Goal: Task Accomplishment & Management: Use online tool/utility

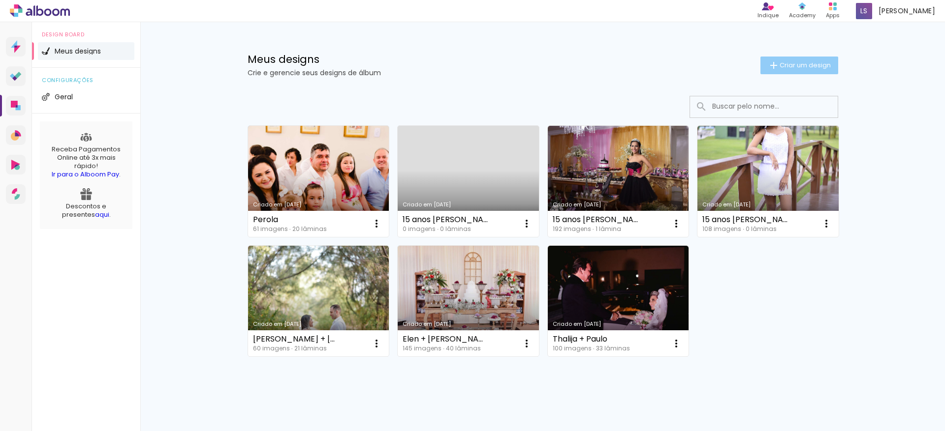
click at [794, 60] on paper-button "Criar um design" at bounding box center [799, 66] width 78 height 18
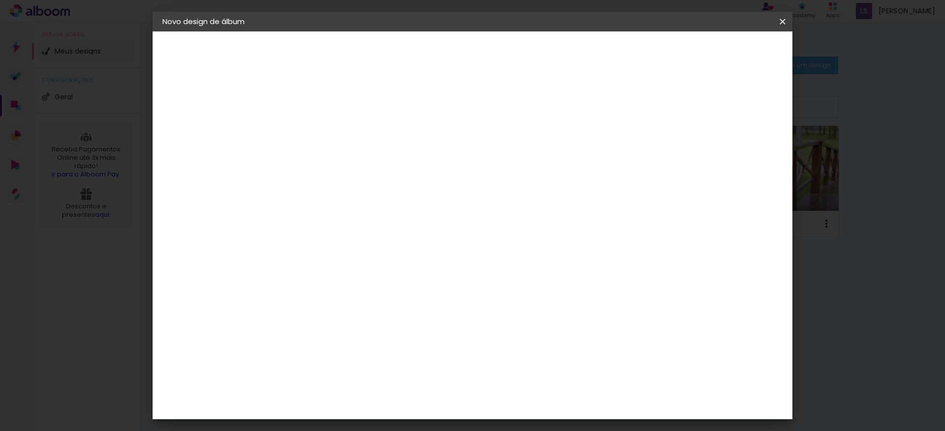
click at [323, 130] on input at bounding box center [323, 131] width 0 height 15
paste input "Rayssa"
type input "Rayssa"
type paper-input "Rayssa"
click at [0, 0] on slot "Avançar" at bounding box center [0, 0] width 0 height 0
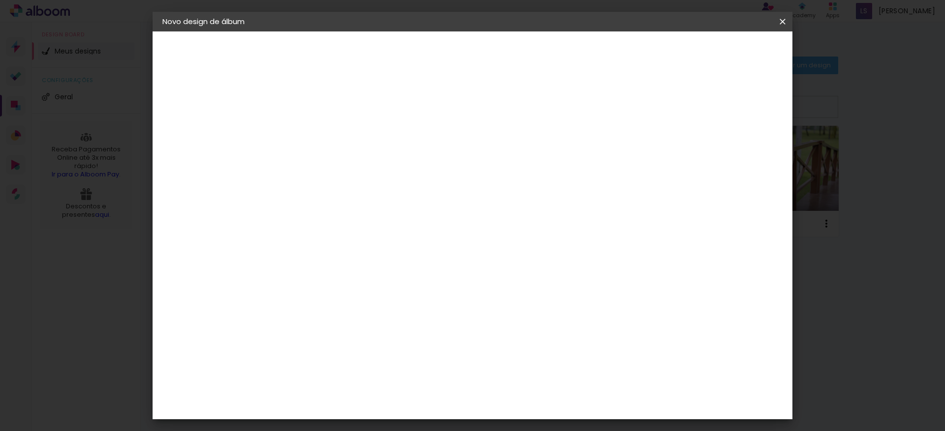
scroll to position [1902, 0]
click at [0, 0] on slot "Avançar" at bounding box center [0, 0] width 0 height 0
click at [458, 411] on span "30.5 × 48 cm" at bounding box center [442, 421] width 32 height 20
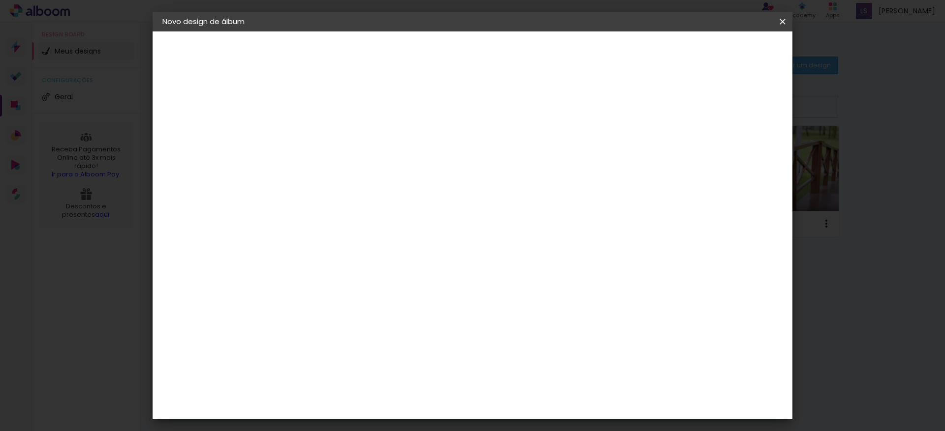
click at [0, 0] on slot "Avançar" at bounding box center [0, 0] width 0 height 0
click at [657, 51] on span "Iniciar design" at bounding box center [634, 52] width 45 height 7
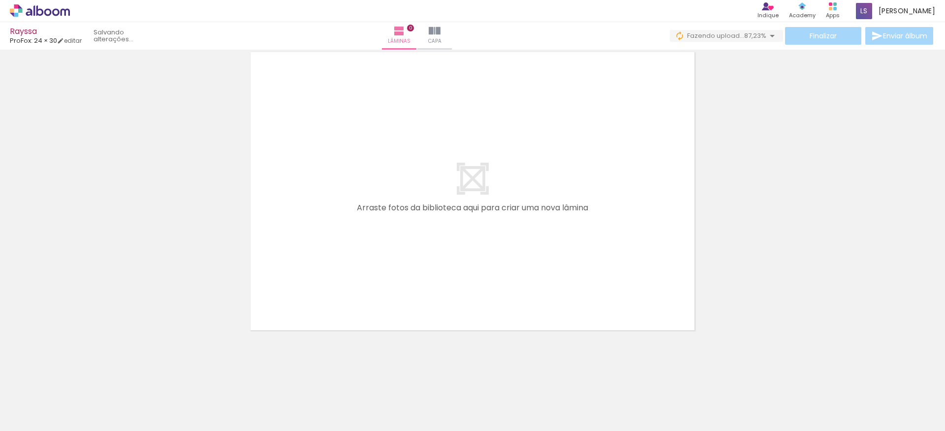
scroll to position [0, 220]
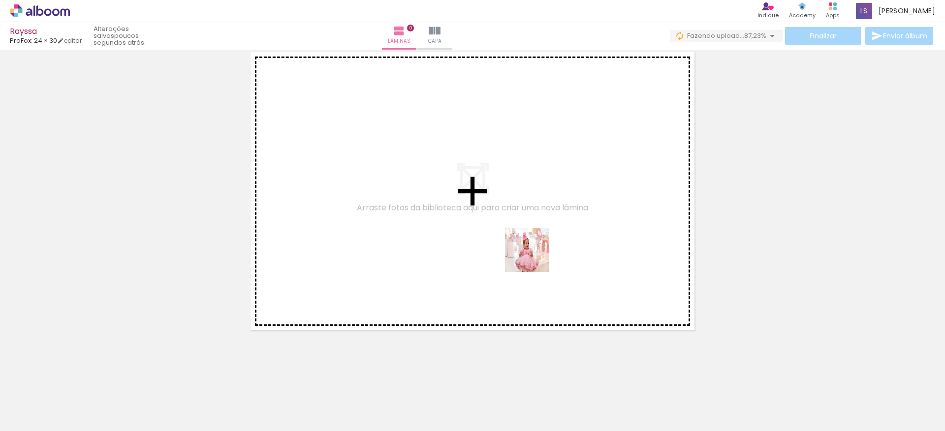
drag, startPoint x: 545, startPoint y: 399, endPoint x: 530, endPoint y: 214, distance: 186.1
click at [530, 214] on quentale-workspace at bounding box center [472, 215] width 945 height 431
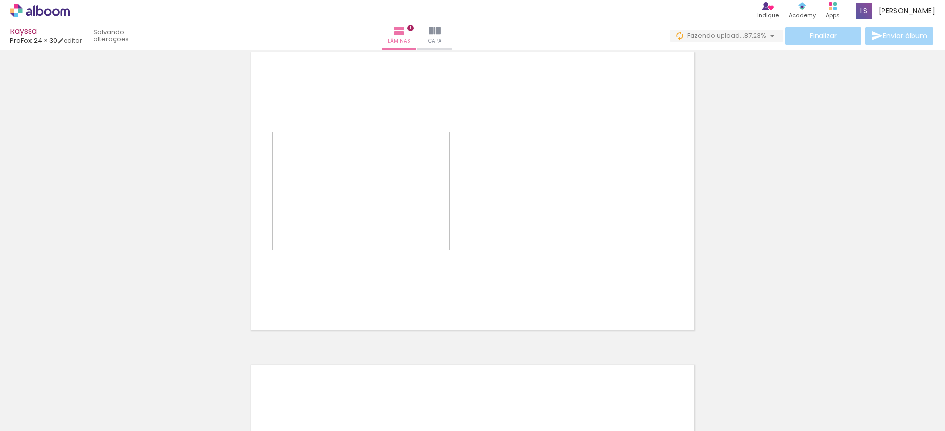
scroll to position [13, 0]
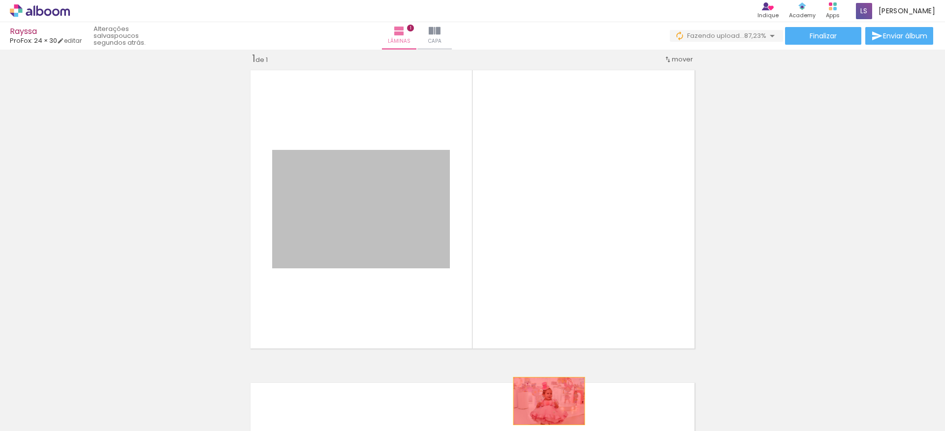
drag, startPoint x: 366, startPoint y: 198, endPoint x: 547, endPoint y: 402, distance: 273.6
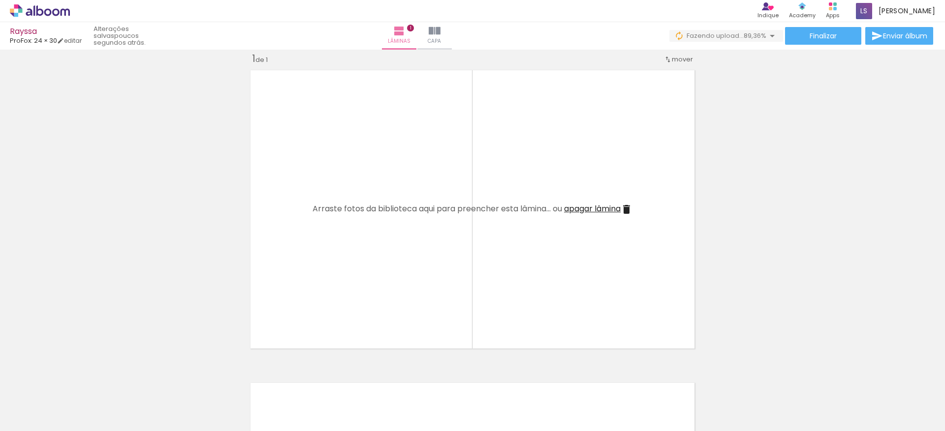
scroll to position [0, 501]
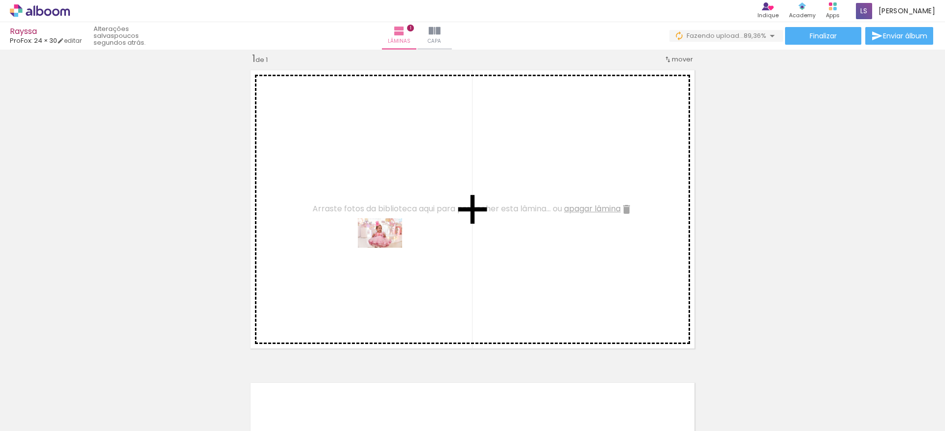
drag, startPoint x: 285, startPoint y: 383, endPoint x: 396, endPoint y: 237, distance: 183.3
click at [396, 237] on quentale-workspace at bounding box center [472, 215] width 945 height 431
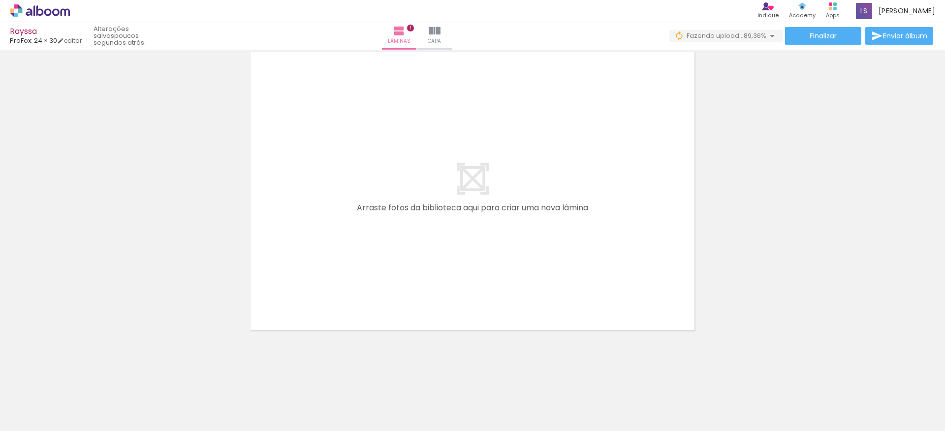
scroll to position [0, 0]
click at [45, 402] on input "Todas as fotos" at bounding box center [27, 401] width 37 height 8
click at [47, 396] on paper-item "Não utilizadas" at bounding box center [31, 399] width 51 height 8
type input "Não utilizadas"
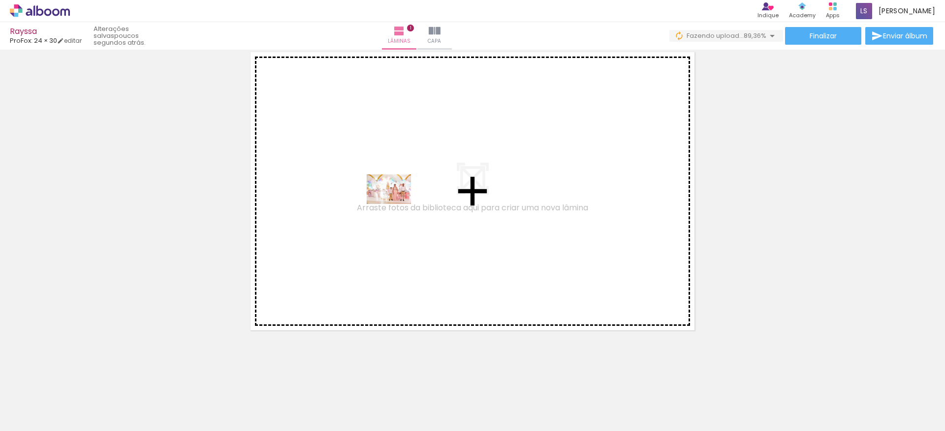
drag, startPoint x: 107, startPoint y: 400, endPoint x: 403, endPoint y: 199, distance: 358.7
click at [403, 199] on quentale-workspace at bounding box center [472, 215] width 945 height 431
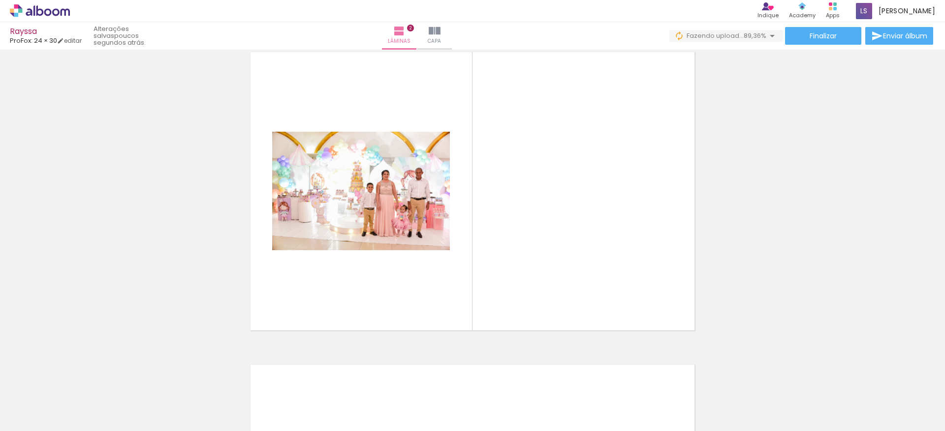
scroll to position [326, 0]
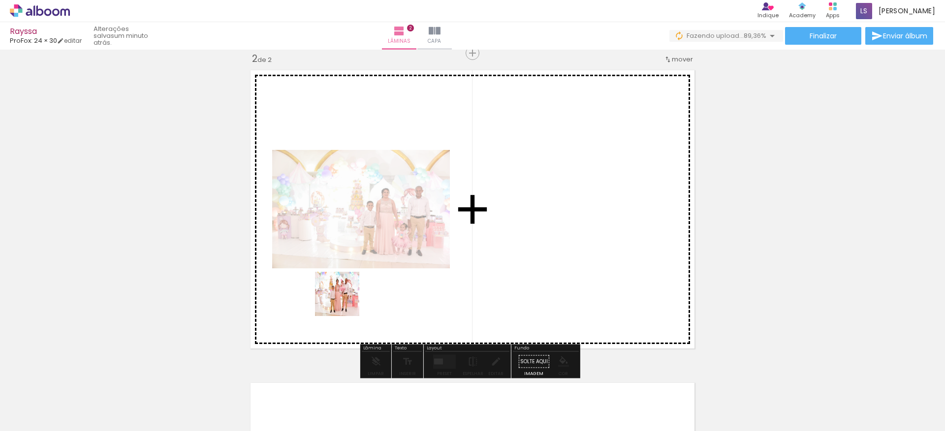
drag, startPoint x: 101, startPoint y: 400, endPoint x: 521, endPoint y: 252, distance: 445.5
click at [521, 252] on quentale-workspace at bounding box center [472, 215] width 945 height 431
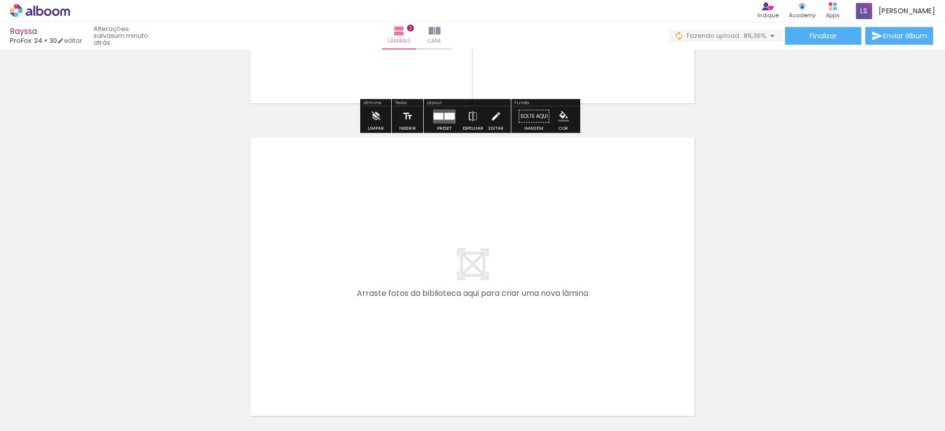
scroll to position [588, 0]
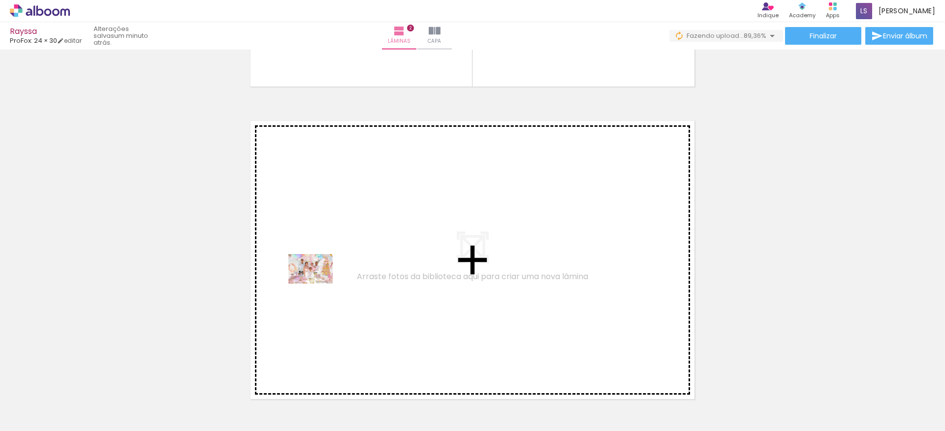
drag, startPoint x: 104, startPoint y: 400, endPoint x: 318, endPoint y: 284, distance: 243.5
click at [318, 284] on quentale-workspace at bounding box center [472, 215] width 945 height 431
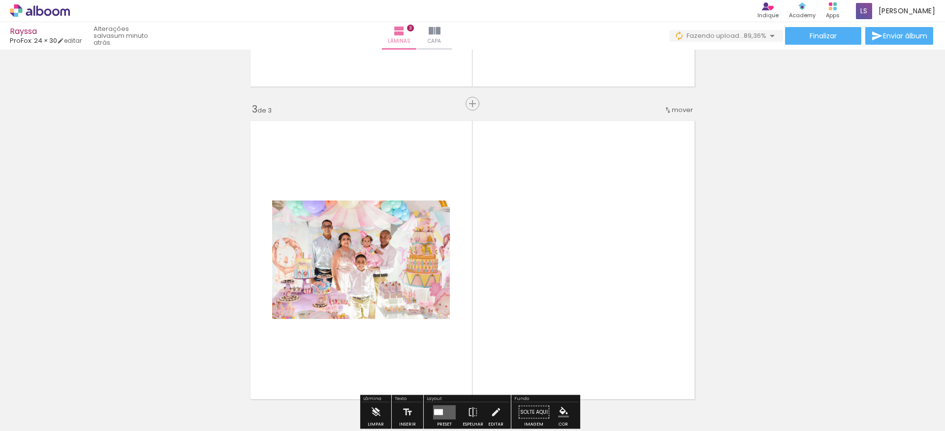
scroll to position [639, 0]
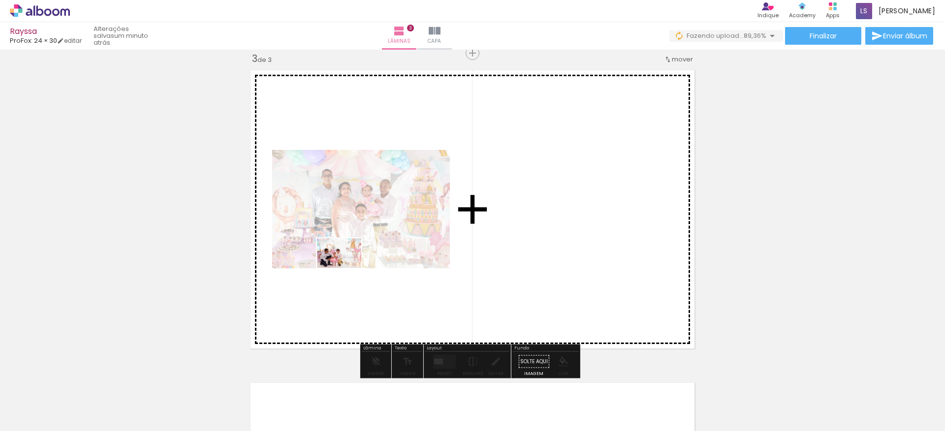
drag, startPoint x: 100, startPoint y: 402, endPoint x: 346, endPoint y: 268, distance: 280.0
click at [346, 268] on quentale-workspace at bounding box center [472, 215] width 945 height 431
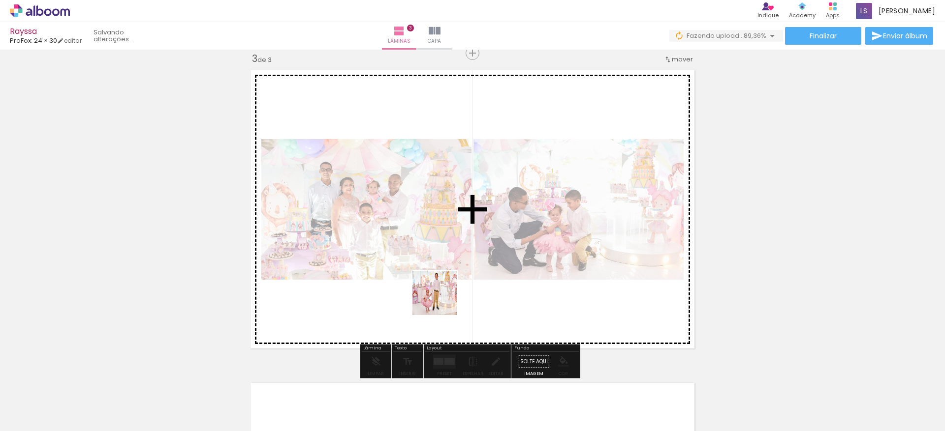
drag, startPoint x: 436, startPoint y: 389, endPoint x: 441, endPoint y: 268, distance: 121.1
click at [441, 268] on quentale-workspace at bounding box center [472, 215] width 945 height 431
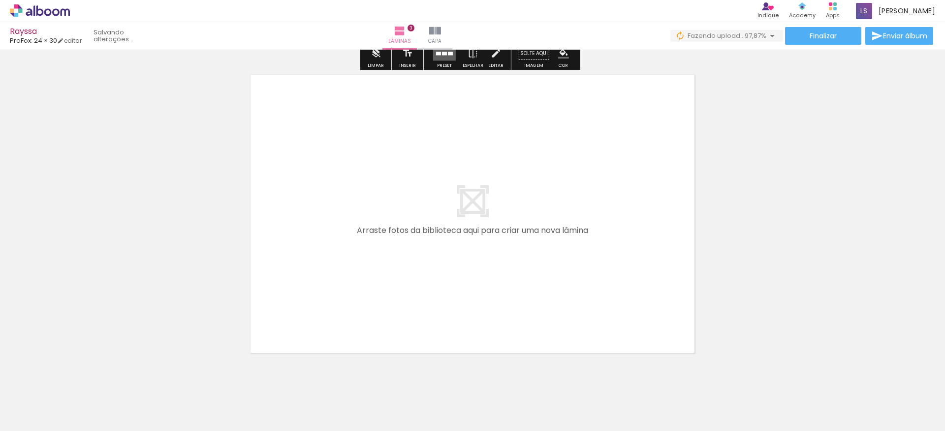
scroll to position [970, 0]
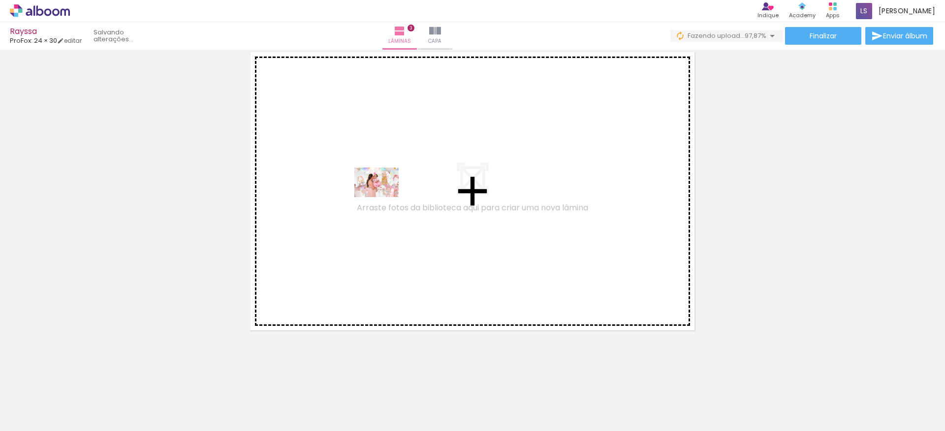
drag, startPoint x: 90, startPoint y: 399, endPoint x: 384, endPoint y: 197, distance: 356.6
click at [384, 197] on quentale-workspace at bounding box center [472, 215] width 945 height 431
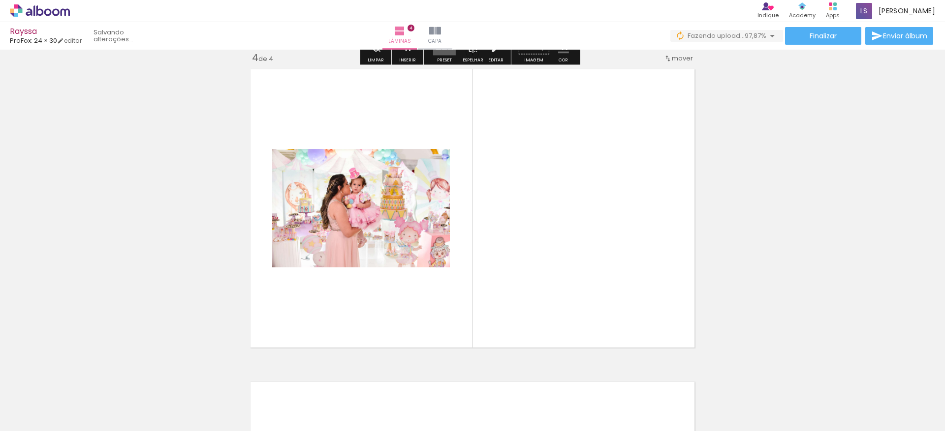
scroll to position [951, 0]
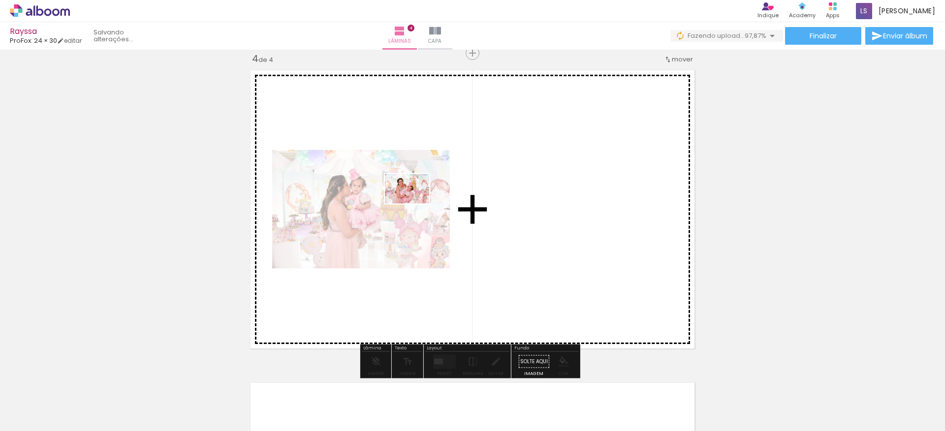
drag, startPoint x: 107, startPoint y: 400, endPoint x: 419, endPoint y: 202, distance: 369.3
click at [419, 202] on quentale-workspace at bounding box center [472, 215] width 945 height 431
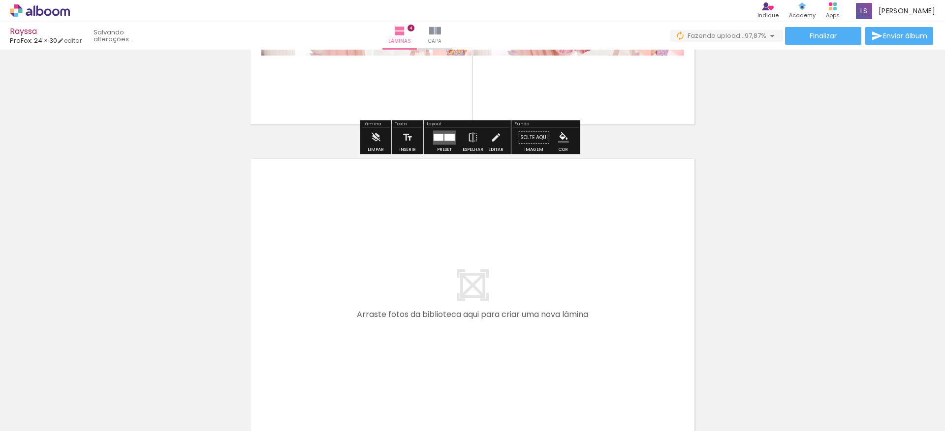
scroll to position [1214, 0]
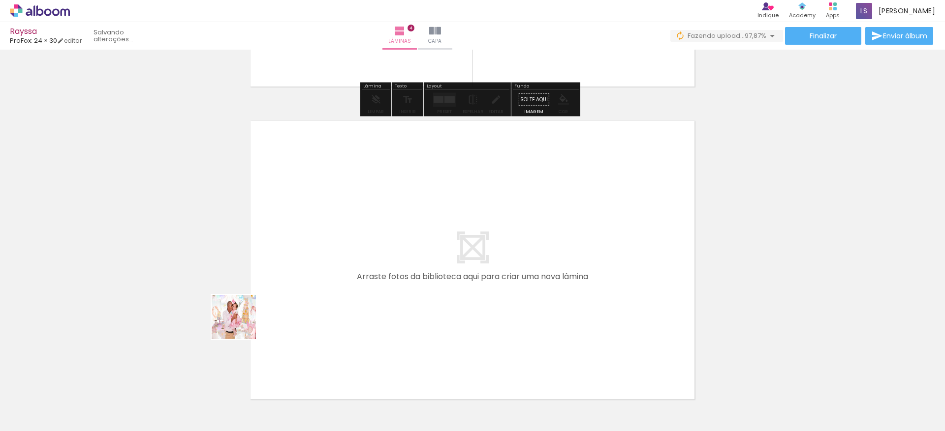
drag, startPoint x: 159, startPoint y: 397, endPoint x: 339, endPoint y: 268, distance: 221.3
click at [339, 268] on quentale-workspace at bounding box center [472, 215] width 945 height 431
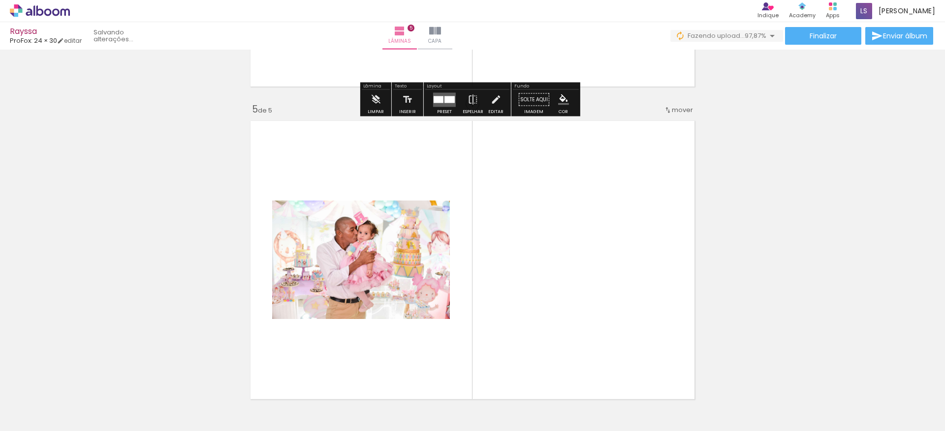
scroll to position [1264, 0]
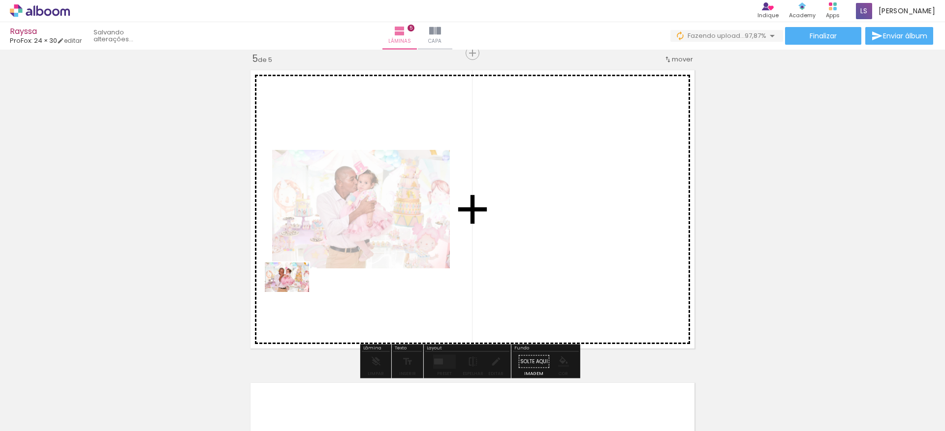
drag, startPoint x: 190, startPoint y: 372, endPoint x: 294, endPoint y: 292, distance: 130.9
click at [294, 292] on quentale-workspace at bounding box center [472, 215] width 945 height 431
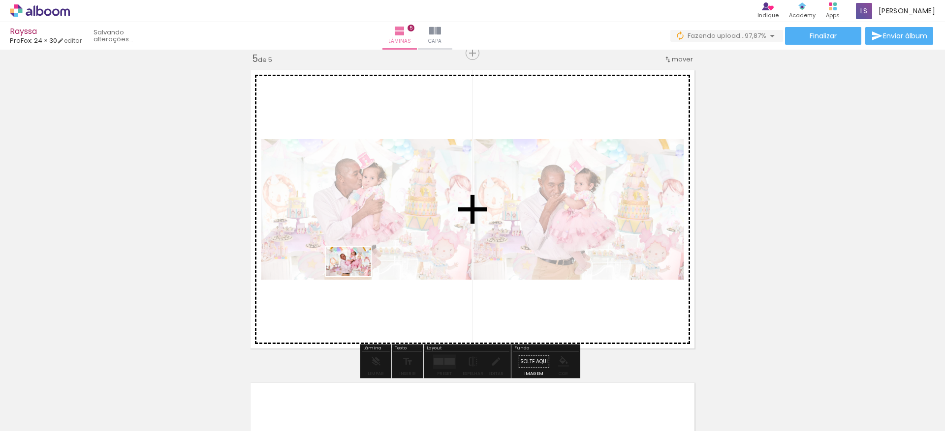
drag, startPoint x: 162, startPoint y: 393, endPoint x: 356, endPoint y: 276, distance: 225.8
click at [356, 276] on quentale-workspace at bounding box center [472, 215] width 945 height 431
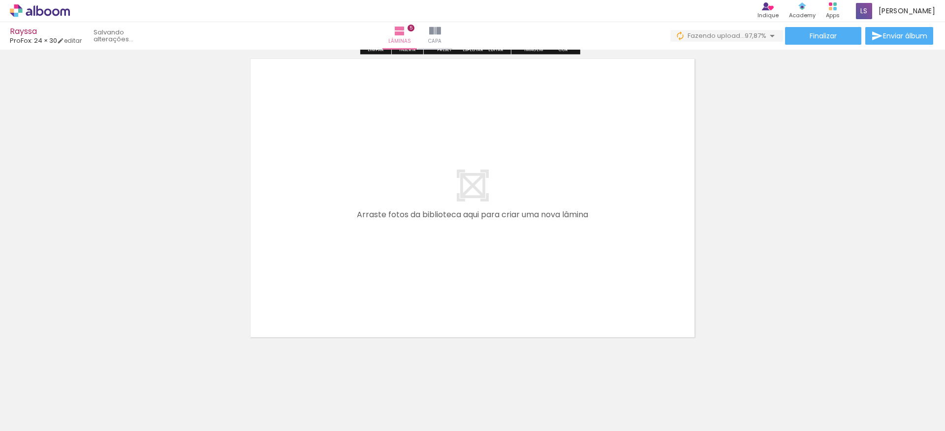
scroll to position [1592, 0]
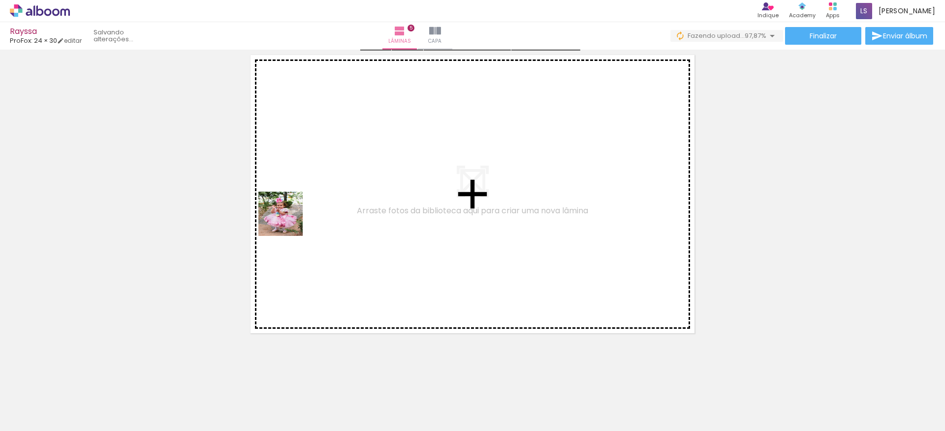
drag, startPoint x: 98, startPoint y: 398, endPoint x: 333, endPoint y: 190, distance: 314.0
click at [333, 190] on quentale-workspace at bounding box center [472, 215] width 945 height 431
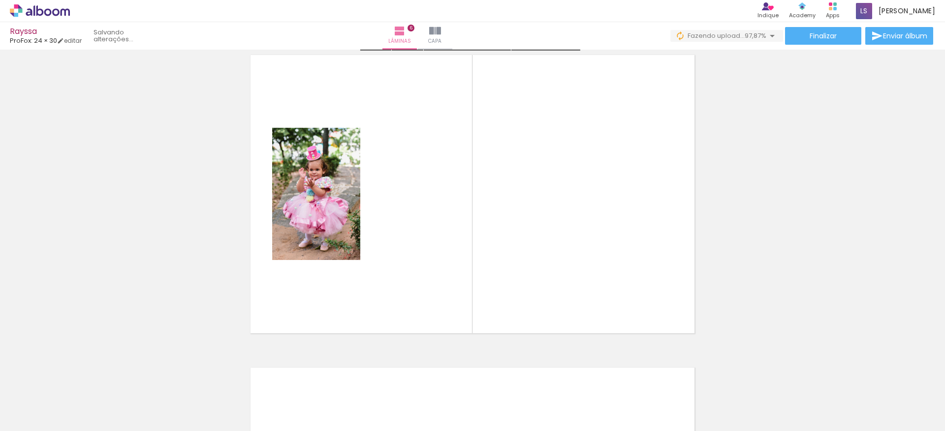
scroll to position [1577, 0]
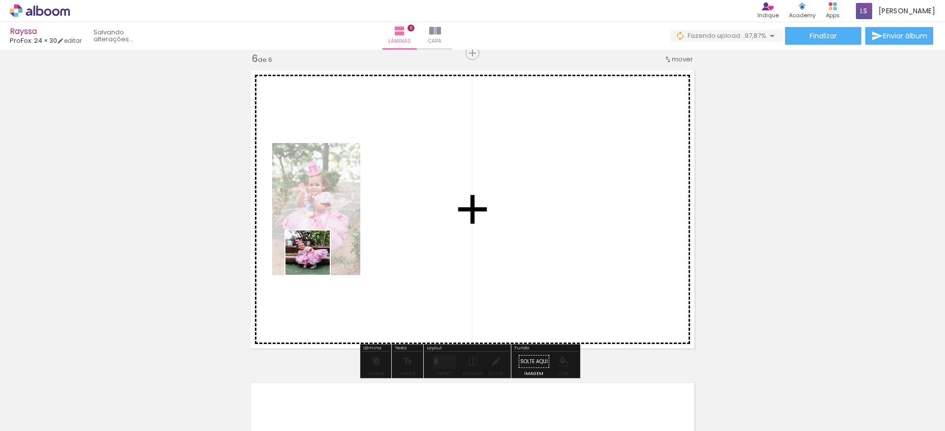
drag, startPoint x: 107, startPoint y: 402, endPoint x: 340, endPoint y: 247, distance: 280.7
click at [340, 247] on quentale-workspace at bounding box center [472, 215] width 945 height 431
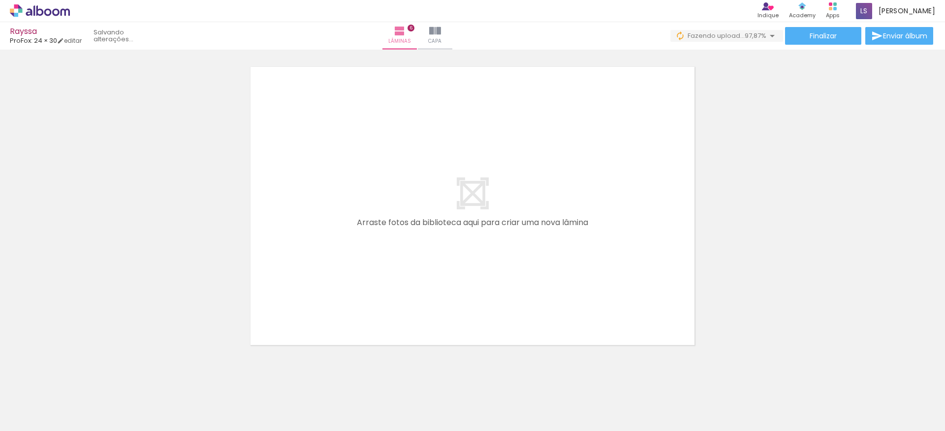
scroll to position [1905, 0]
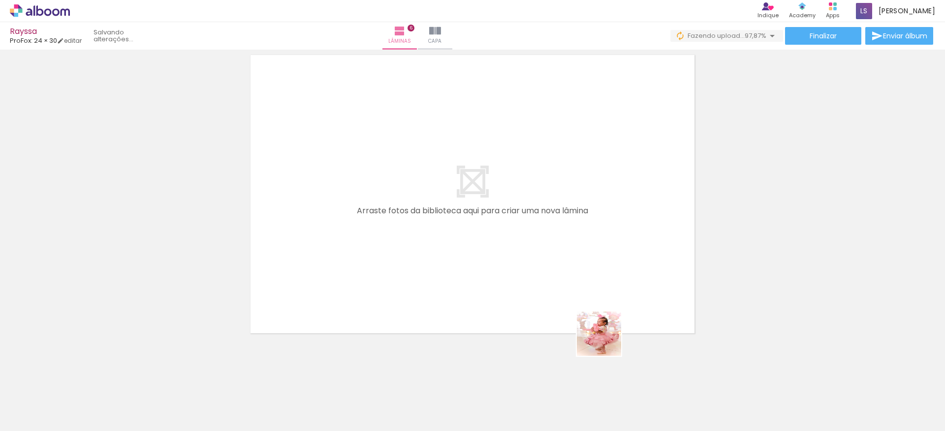
drag, startPoint x: 601, startPoint y: 361, endPoint x: 603, endPoint y: 297, distance: 63.5
click at [620, 266] on quentale-workspace at bounding box center [472, 215] width 945 height 431
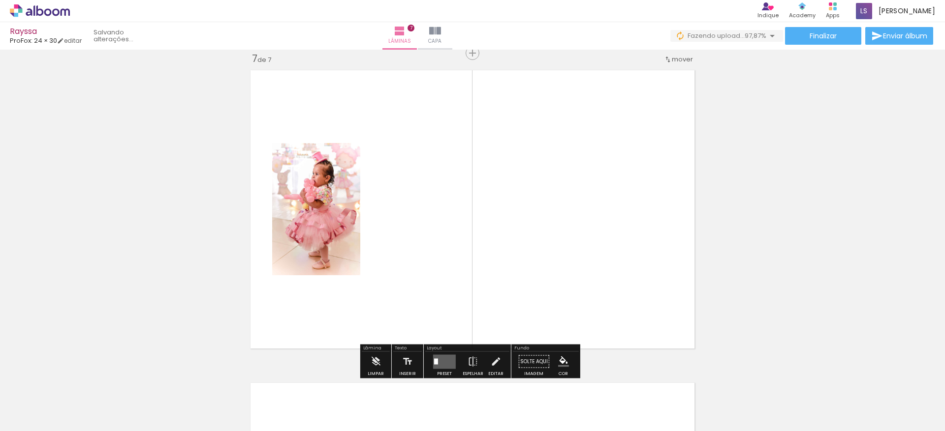
scroll to position [1890, 0]
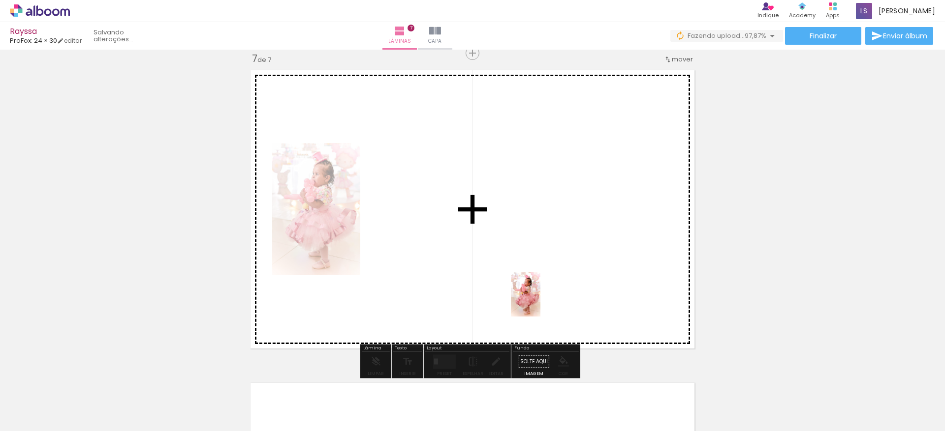
drag, startPoint x: 539, startPoint y: 391, endPoint x: 540, endPoint y: 301, distance: 90.0
click at [540, 301] on quentale-workspace at bounding box center [472, 215] width 945 height 431
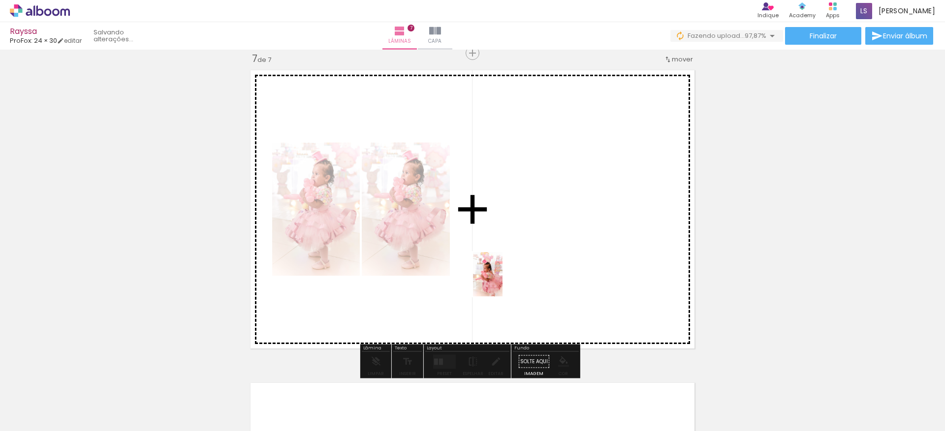
drag, startPoint x: 493, startPoint y: 400, endPoint x: 506, endPoint y: 279, distance: 121.7
click at [502, 279] on quentale-workspace at bounding box center [472, 215] width 945 height 431
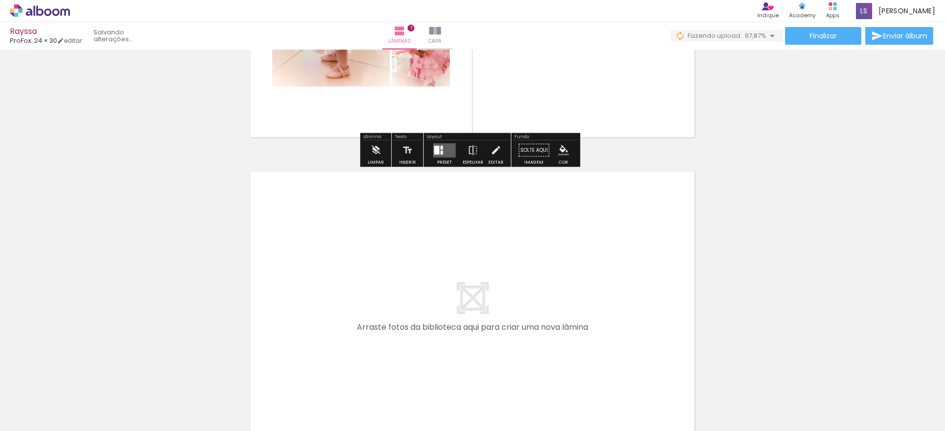
scroll to position [2185, 0]
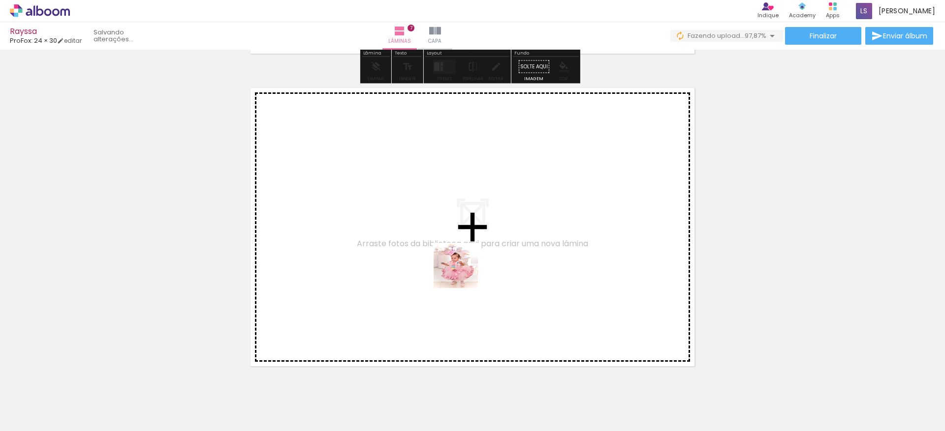
drag, startPoint x: 432, startPoint y: 397, endPoint x: 464, endPoint y: 272, distance: 128.9
click at [464, 272] on quentale-workspace at bounding box center [472, 215] width 945 height 431
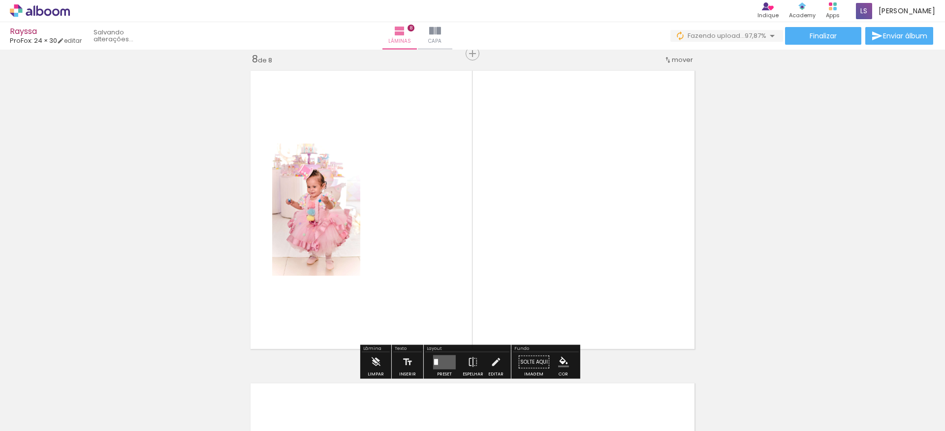
scroll to position [2203, 0]
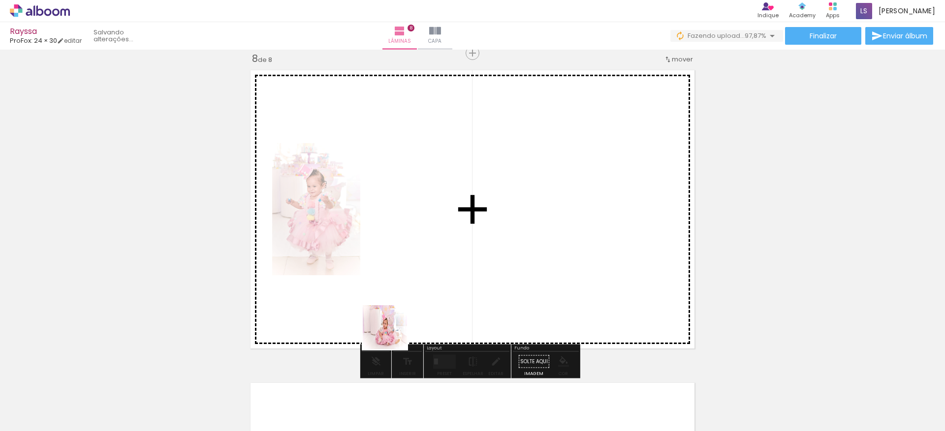
drag, startPoint x: 376, startPoint y: 396, endPoint x: 402, endPoint y: 278, distance: 120.5
click at [402, 278] on quentale-workspace at bounding box center [472, 215] width 945 height 431
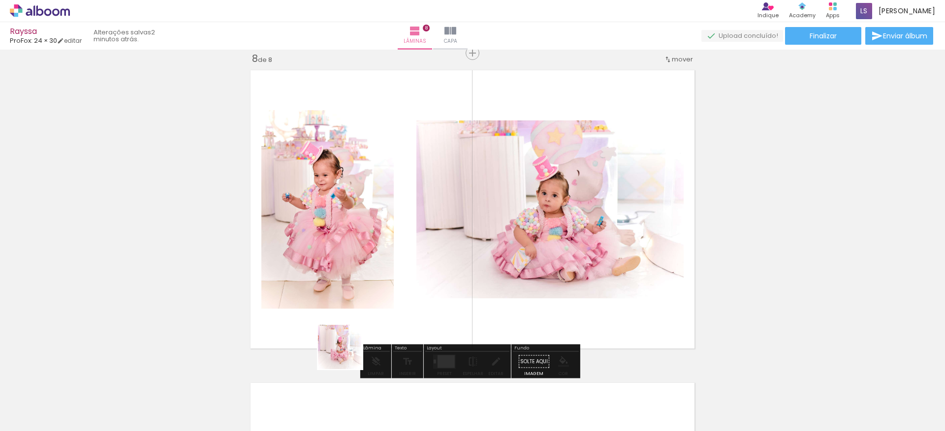
drag, startPoint x: 318, startPoint y: 398, endPoint x: 393, endPoint y: 285, distance: 135.6
click at [393, 285] on quentale-workspace at bounding box center [472, 215] width 945 height 431
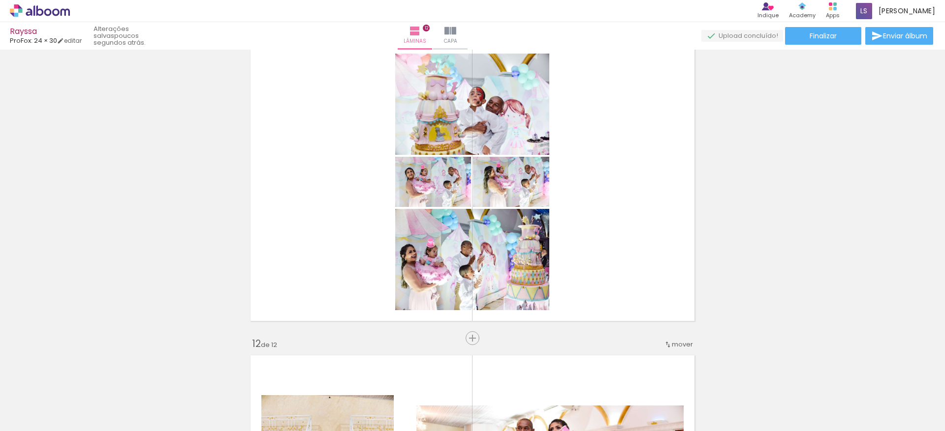
scroll to position [3159, 0]
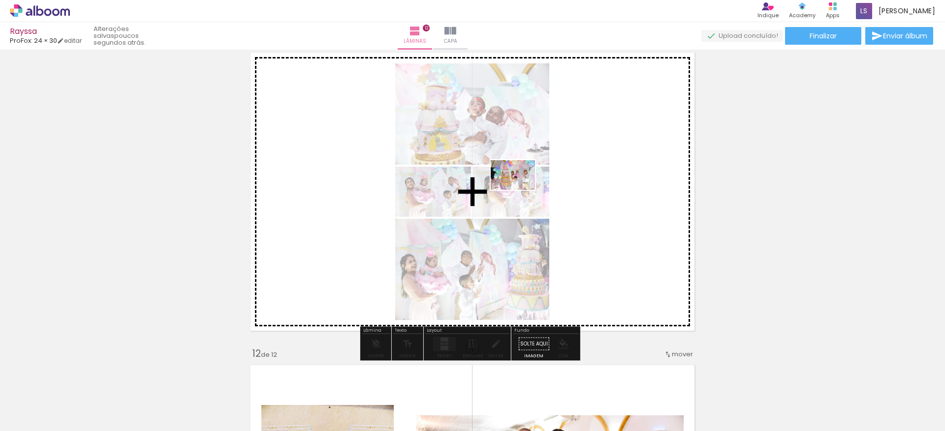
drag, startPoint x: 802, startPoint y: 352, endPoint x: 520, endPoint y: 190, distance: 325.5
click at [520, 190] on quentale-workspace at bounding box center [472, 215] width 945 height 431
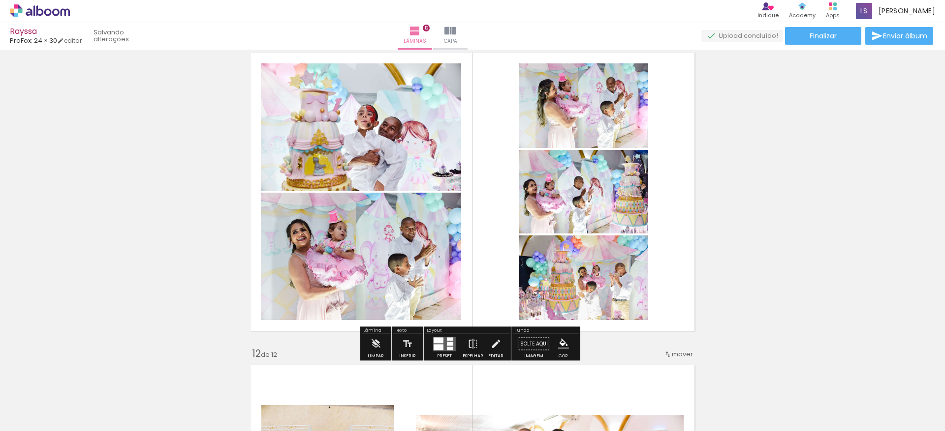
scroll to position [0, 0]
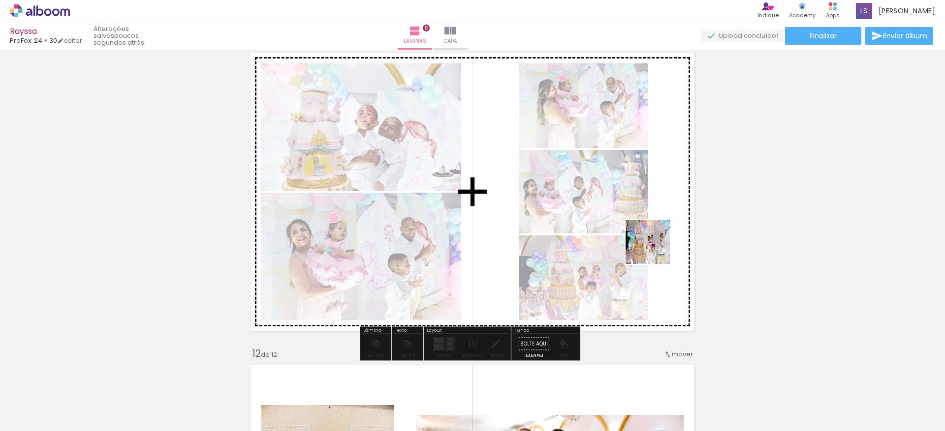
drag, startPoint x: 882, startPoint y: 397, endPoint x: 600, endPoint y: 214, distance: 336.8
click at [600, 214] on quentale-workspace at bounding box center [472, 215] width 945 height 431
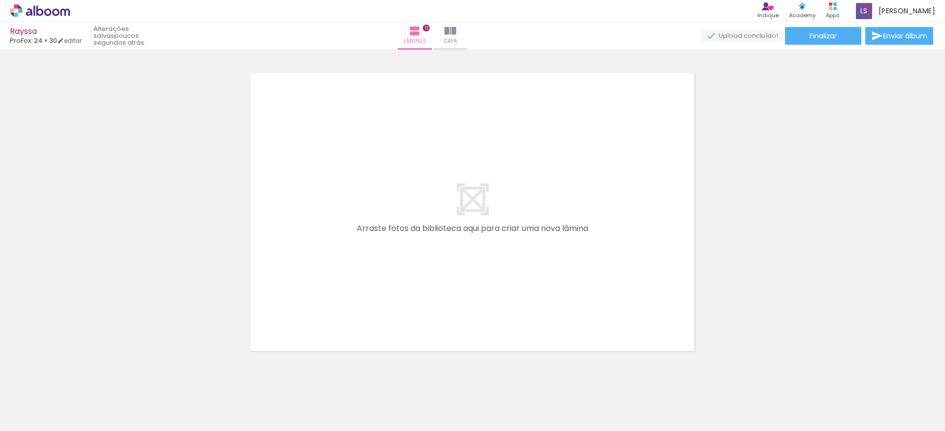
scroll to position [3786, 0]
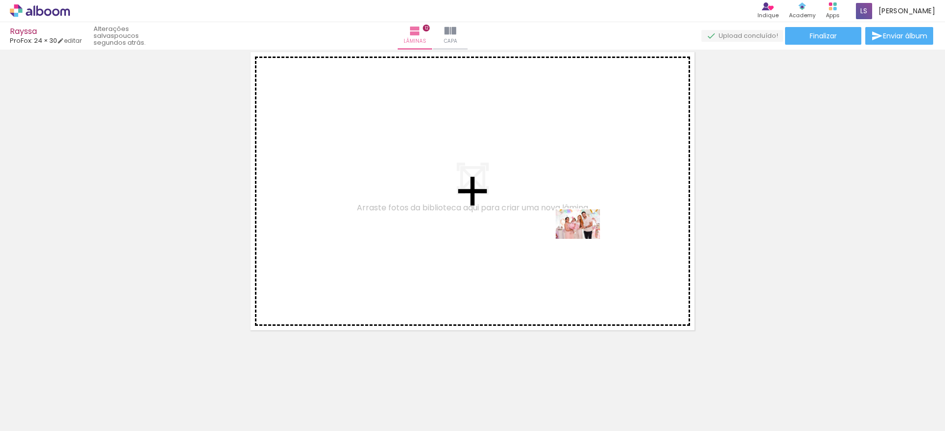
drag, startPoint x: 814, startPoint y: 400, endPoint x: 584, endPoint y: 237, distance: 281.9
click at [584, 237] on quentale-workspace at bounding box center [472, 215] width 945 height 431
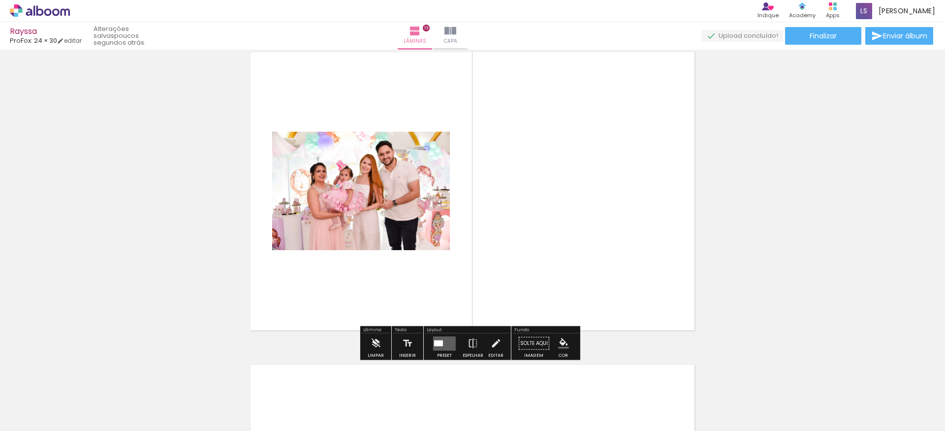
scroll to position [3767, 0]
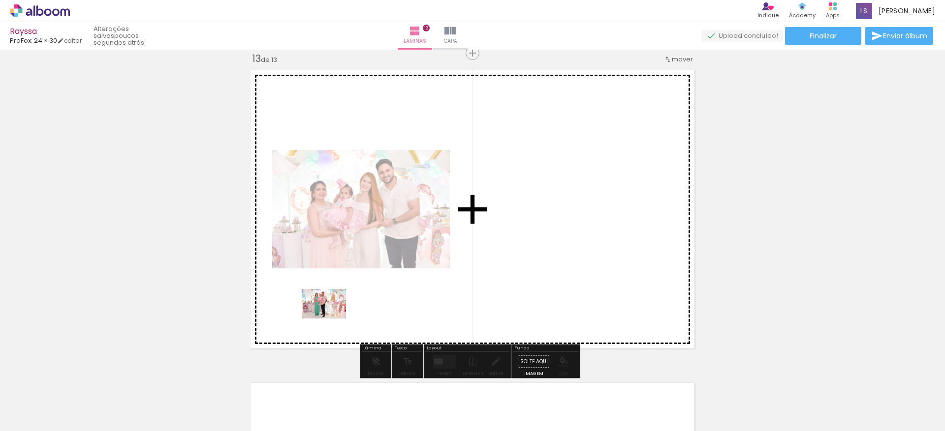
drag, startPoint x: 325, startPoint y: 397, endPoint x: 331, endPoint y: 309, distance: 88.3
click at [331, 309] on quentale-workspace at bounding box center [472, 215] width 945 height 431
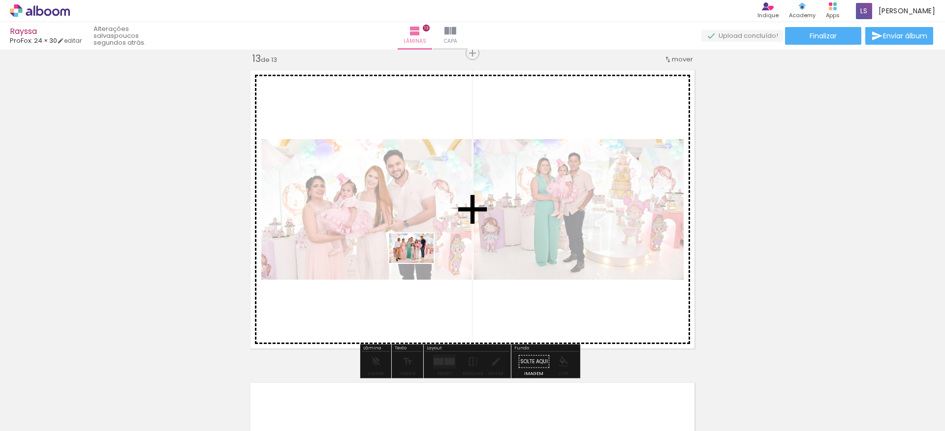
drag, startPoint x: 322, startPoint y: 395, endPoint x: 419, endPoint y: 263, distance: 163.6
click at [419, 263] on quentale-workspace at bounding box center [472, 215] width 945 height 431
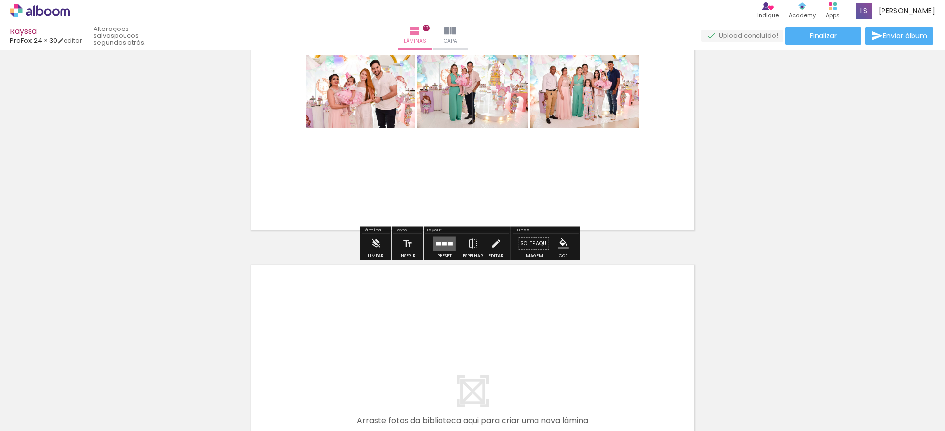
scroll to position [3899, 0]
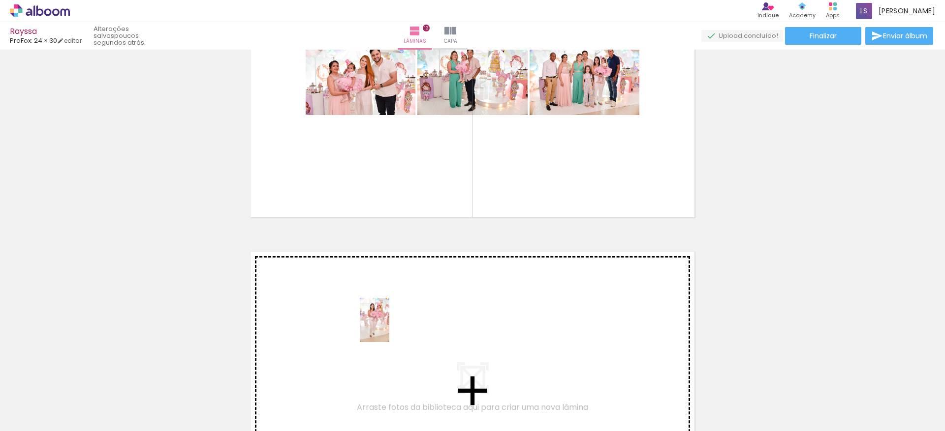
drag, startPoint x: 376, startPoint y: 396, endPoint x: 389, endPoint y: 326, distance: 70.6
click at [389, 326] on quentale-workspace at bounding box center [472, 215] width 945 height 431
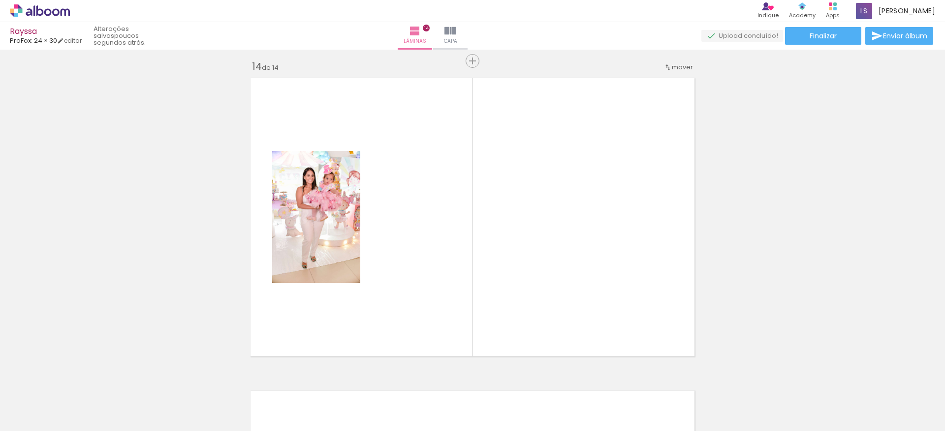
scroll to position [4080, 0]
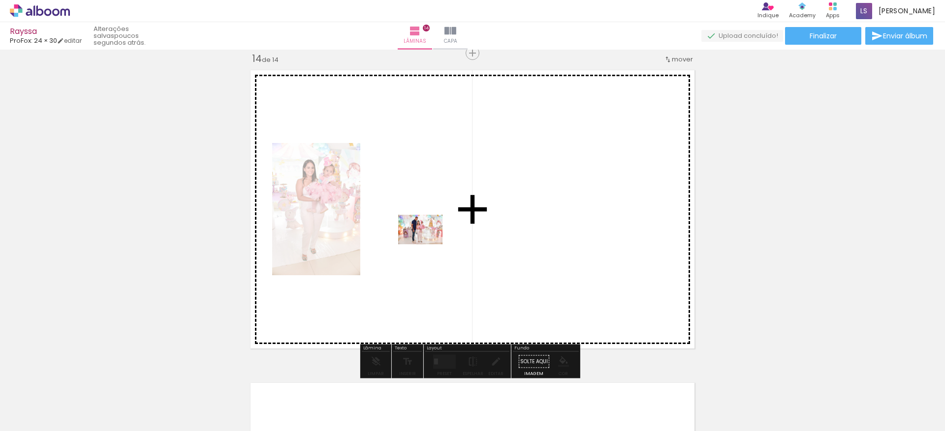
drag, startPoint x: 324, startPoint y: 403, endPoint x: 428, endPoint y: 244, distance: 190.8
click at [428, 244] on quentale-workspace at bounding box center [472, 215] width 945 height 431
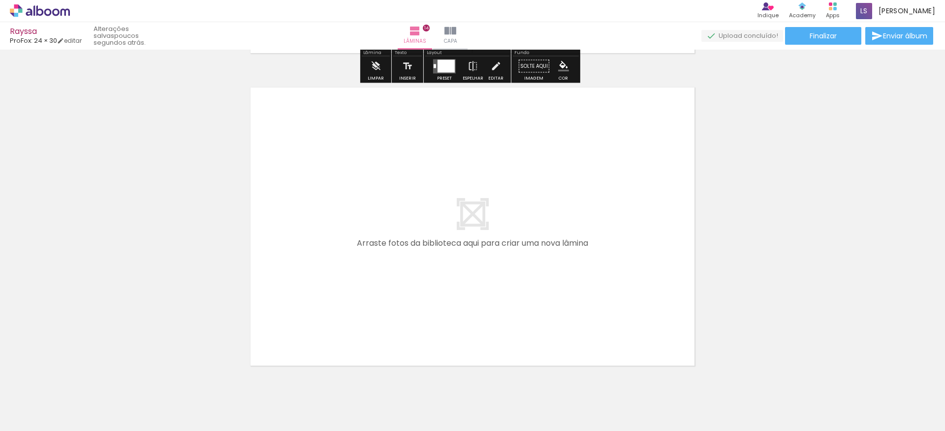
scroll to position [4408, 0]
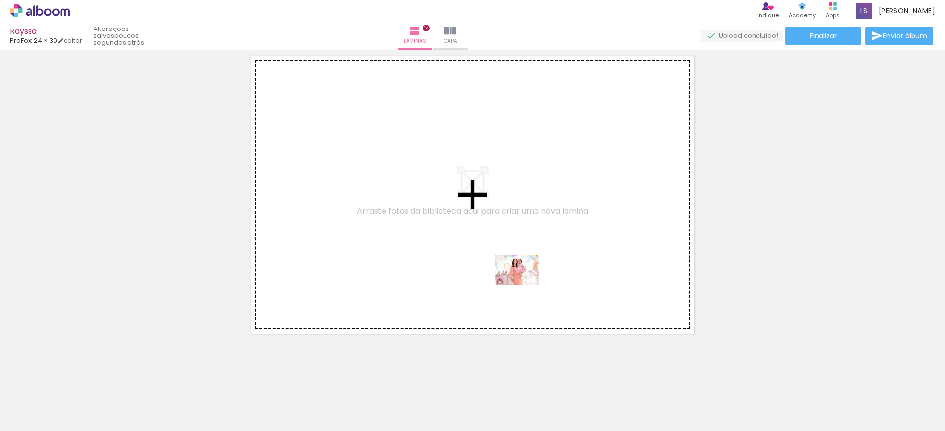
drag, startPoint x: 548, startPoint y: 394, endPoint x: 524, endPoint y: 285, distance: 111.7
click at [524, 285] on quentale-workspace at bounding box center [472, 215] width 945 height 431
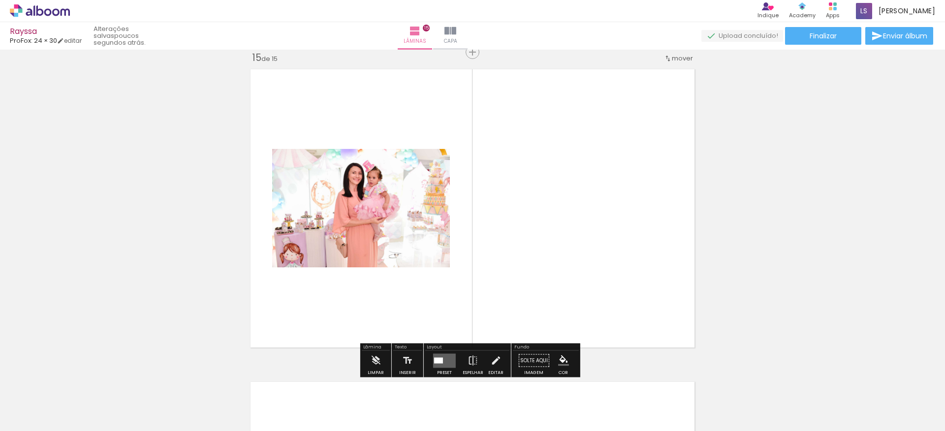
scroll to position [4393, 0]
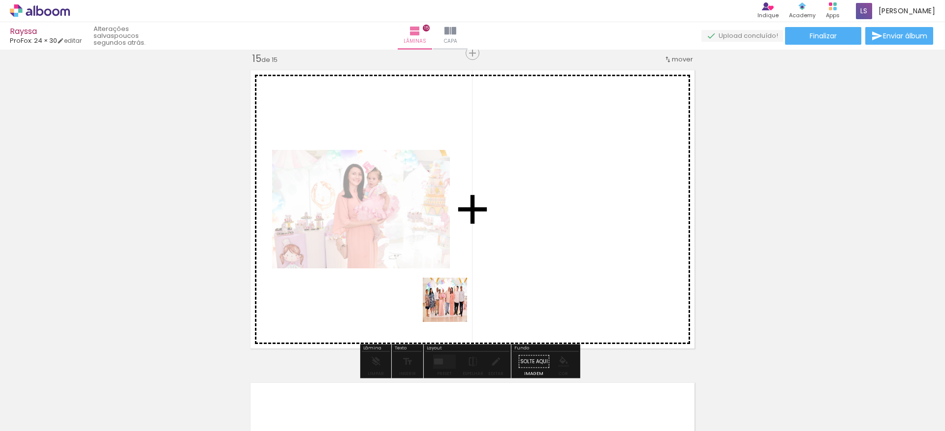
drag, startPoint x: 442, startPoint y: 399, endPoint x: 454, endPoint y: 285, distance: 115.2
click at [454, 285] on quentale-workspace at bounding box center [472, 215] width 945 height 431
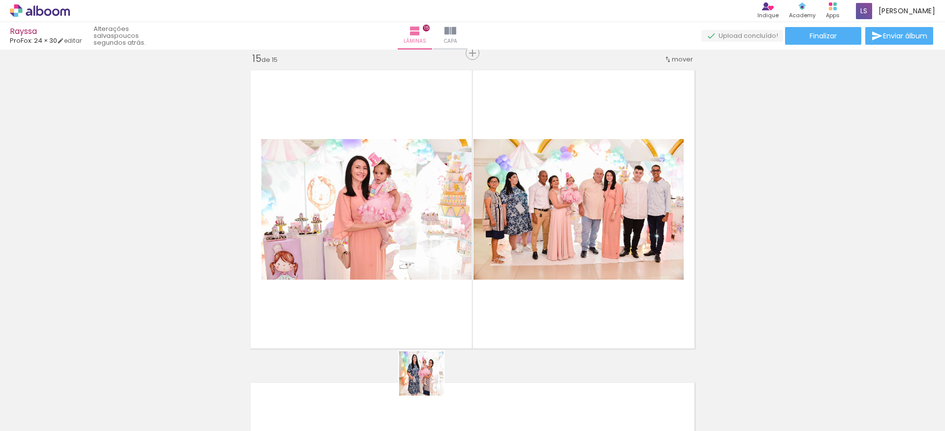
drag, startPoint x: 428, startPoint y: 381, endPoint x: 419, endPoint y: 272, distance: 109.6
click at [421, 273] on quentale-workspace at bounding box center [472, 215] width 945 height 431
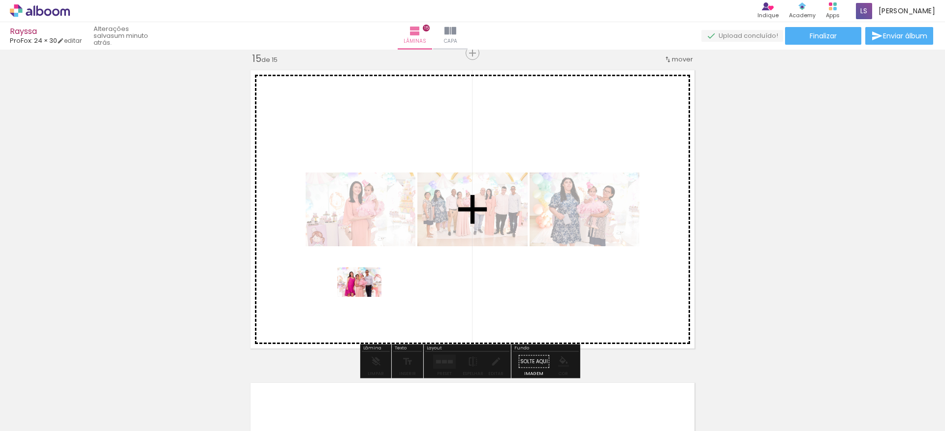
drag, startPoint x: 212, startPoint y: 398, endPoint x: 389, endPoint y: 288, distance: 208.4
click at [369, 295] on quentale-workspace at bounding box center [472, 215] width 945 height 431
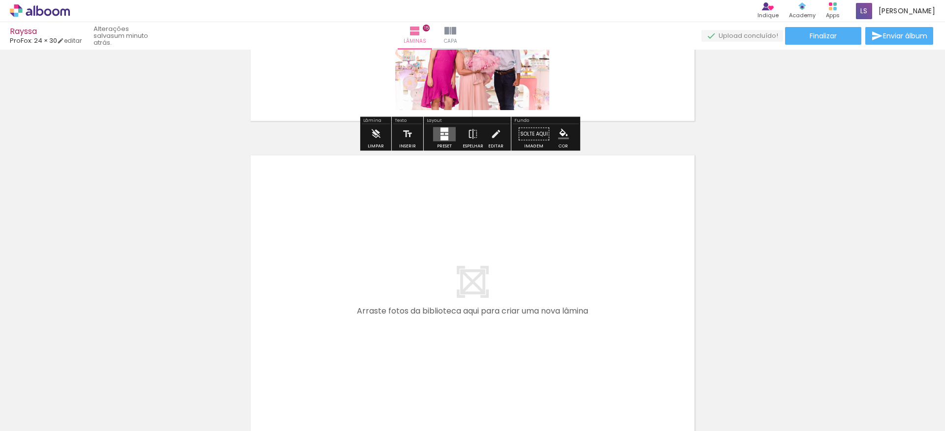
scroll to position [4623, 0]
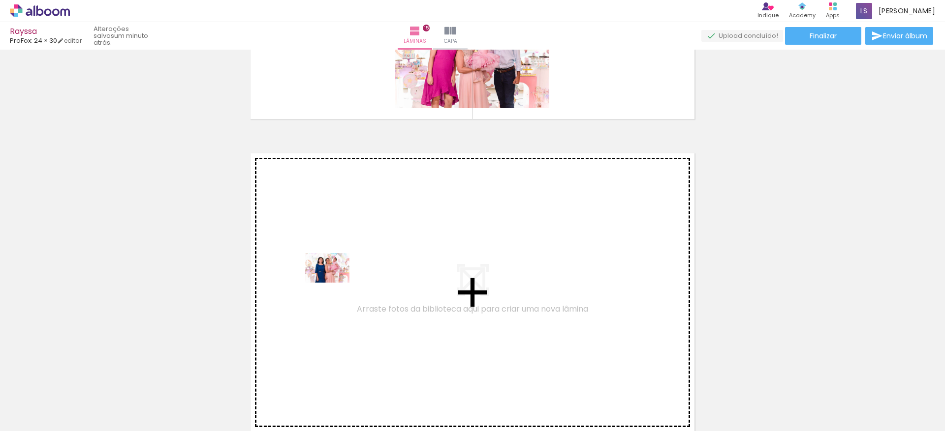
drag, startPoint x: 162, startPoint y: 404, endPoint x: 357, endPoint y: 262, distance: 241.2
click at [357, 262] on quentale-workspace at bounding box center [472, 215] width 945 height 431
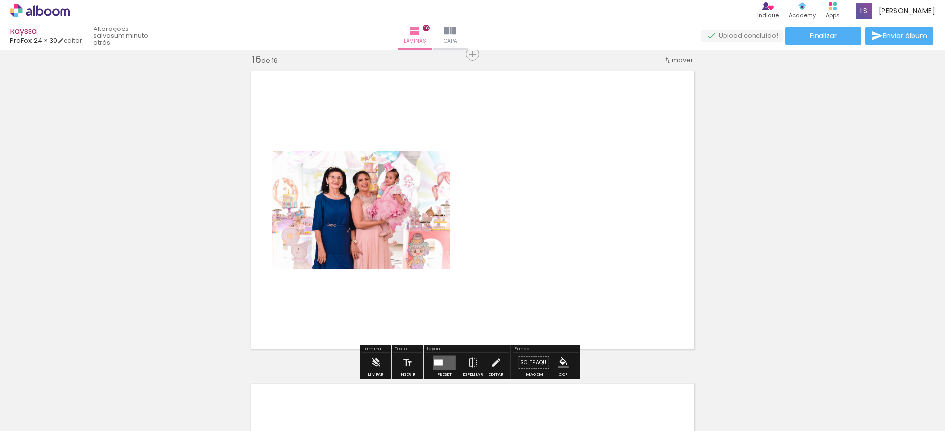
scroll to position [4706, 0]
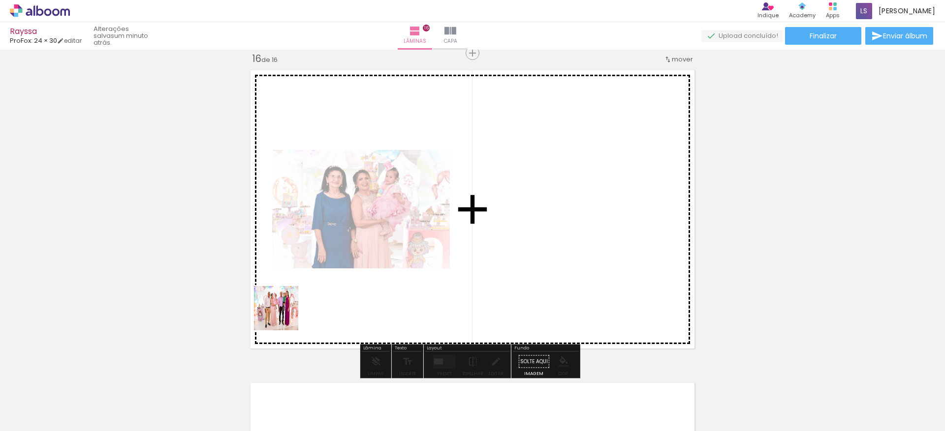
drag, startPoint x: 245, startPoint y: 355, endPoint x: 355, endPoint y: 253, distance: 149.3
click at [355, 253] on quentale-workspace at bounding box center [472, 215] width 945 height 431
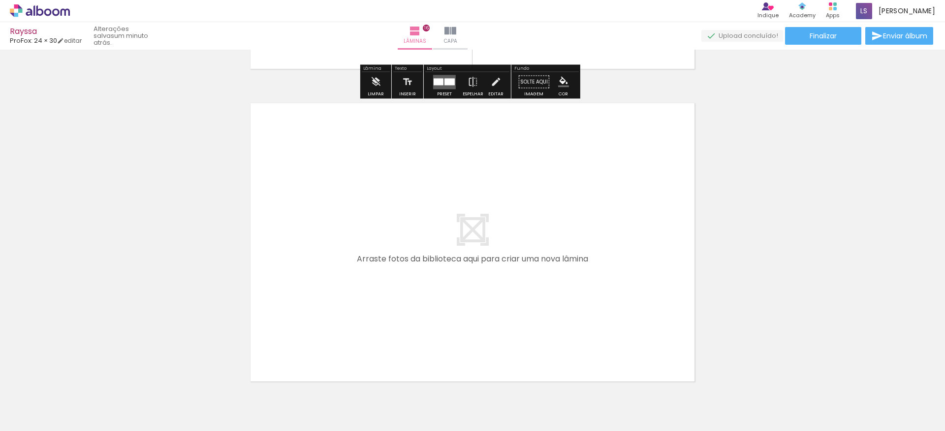
scroll to position [5034, 0]
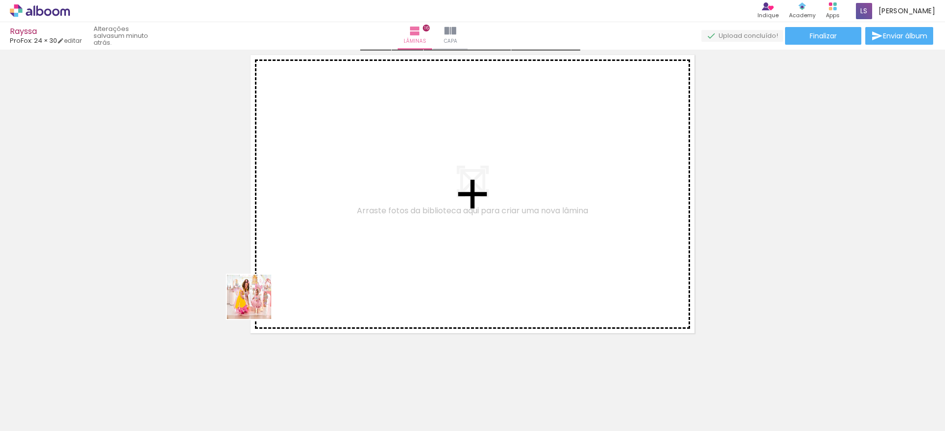
drag, startPoint x: 105, startPoint y: 400, endPoint x: 408, endPoint y: 207, distance: 359.0
click at [408, 207] on quentale-workspace at bounding box center [472, 215] width 945 height 431
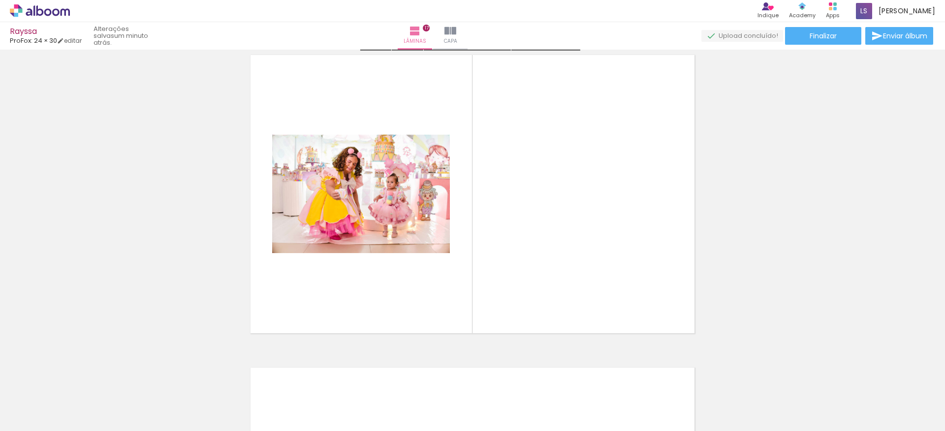
scroll to position [5019, 0]
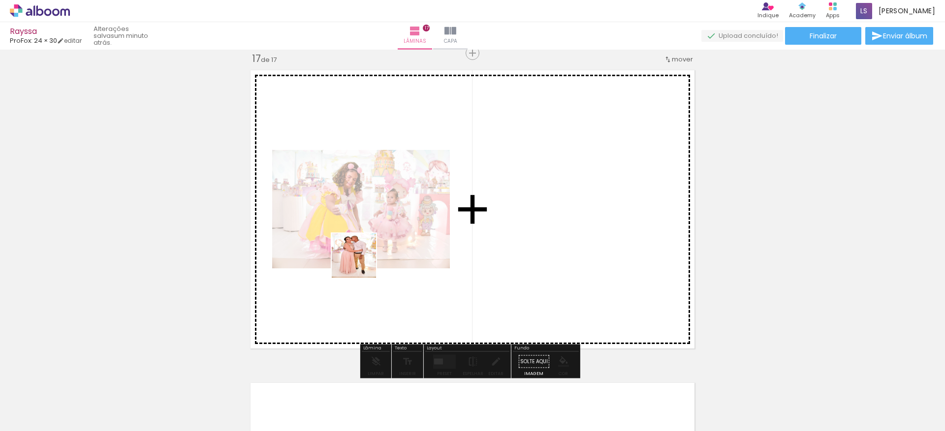
drag, startPoint x: 157, startPoint y: 398, endPoint x: 421, endPoint y: 230, distance: 313.1
click at [421, 230] on quentale-workspace at bounding box center [472, 215] width 945 height 431
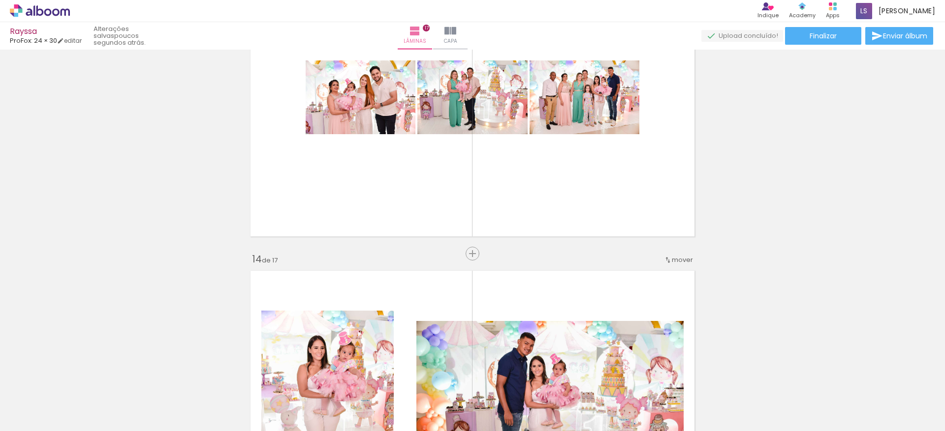
scroll to position [3870, 0]
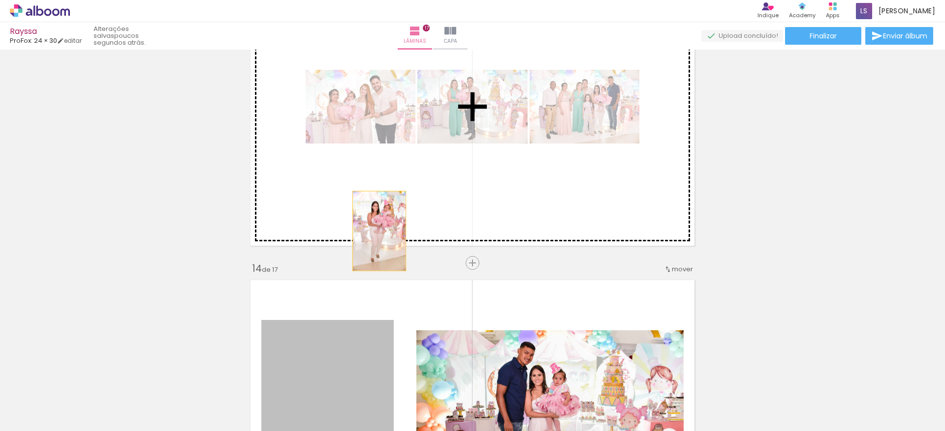
drag, startPoint x: 341, startPoint y: 351, endPoint x: 534, endPoint y: 362, distance: 193.1
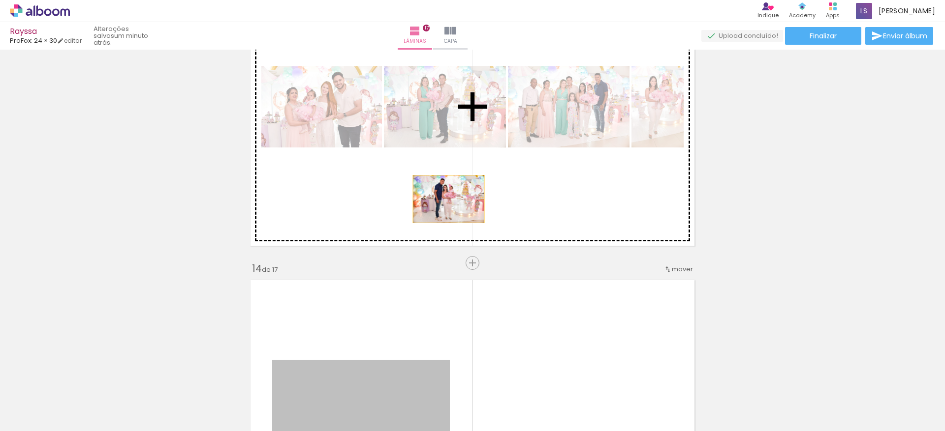
drag, startPoint x: 409, startPoint y: 366, endPoint x: 445, endPoint y: 198, distance: 172.0
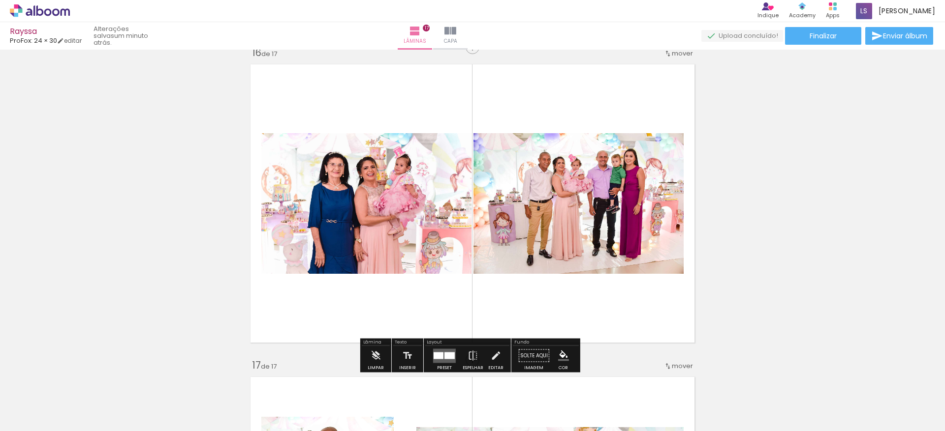
scroll to position [4723, 0]
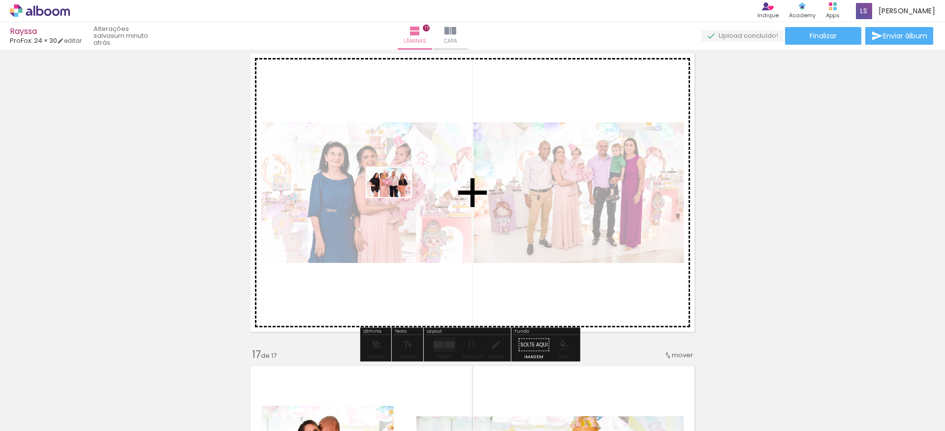
drag, startPoint x: 106, startPoint y: 397, endPoint x: 407, endPoint y: 190, distance: 365.2
click at [407, 190] on quentale-workspace at bounding box center [472, 215] width 945 height 431
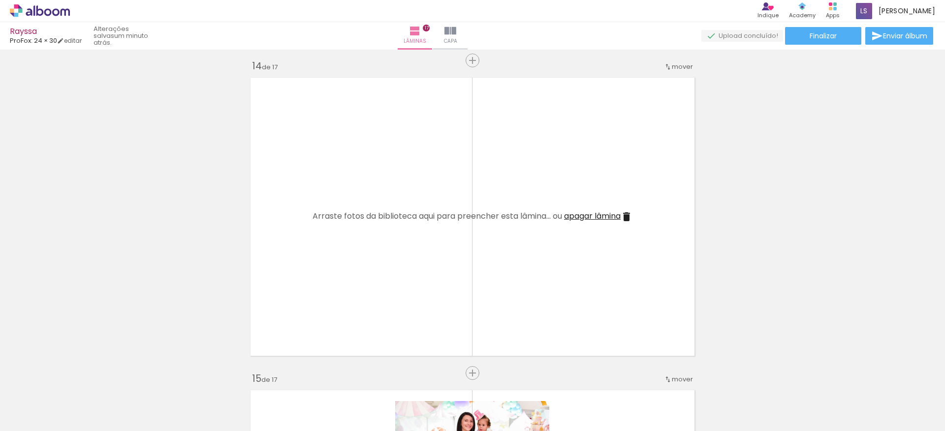
scroll to position [4132, 0]
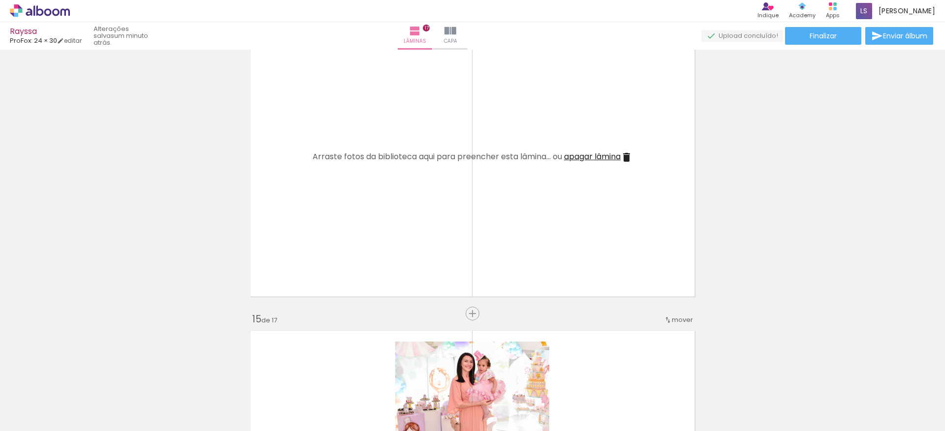
click at [586, 158] on span "apagar lâmina" at bounding box center [592, 156] width 57 height 11
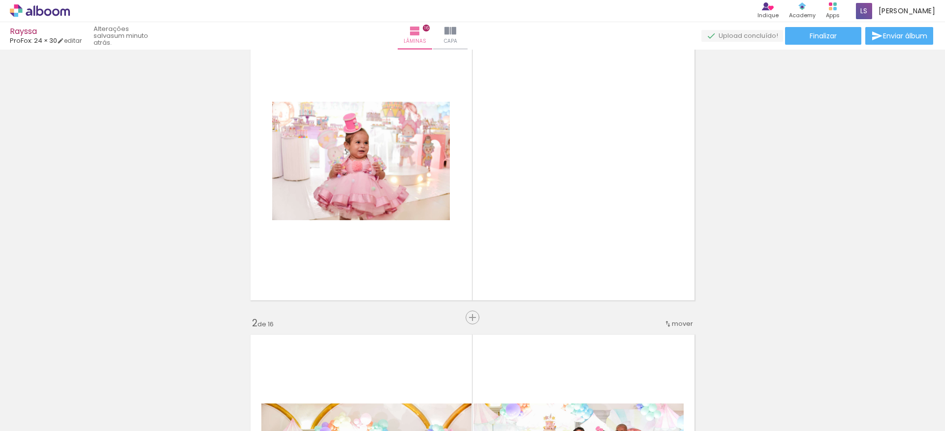
scroll to position [0, 0]
